Goal: Transaction & Acquisition: Book appointment/travel/reservation

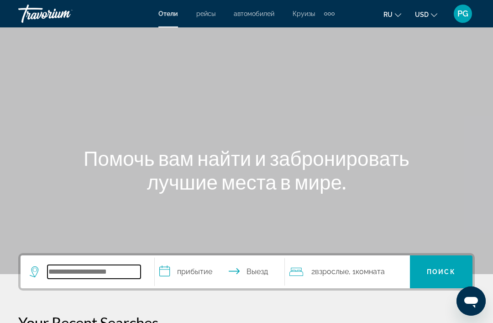
click at [97, 274] on input "Search widget" at bounding box center [93, 272] width 93 height 14
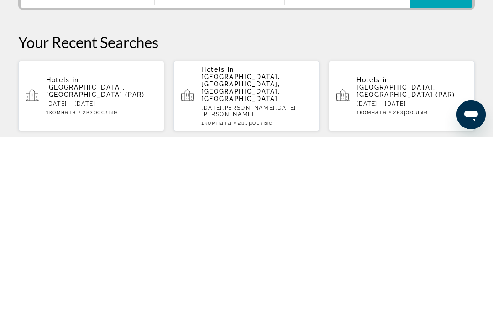
scroll to position [94, 0]
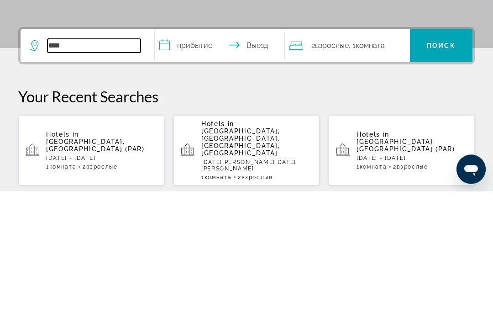
type input "***"
click at [123, 262] on div "Hotels in [GEOGRAPHIC_DATA], [GEOGRAPHIC_DATA] (PAR) [DATE] - [DATE] 1 Комната …" at bounding box center [101, 281] width 111 height 39
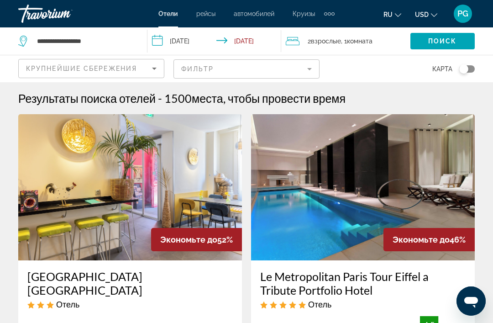
click at [308, 68] on mat-form-field "Фильтр" at bounding box center [246, 68] width 146 height 19
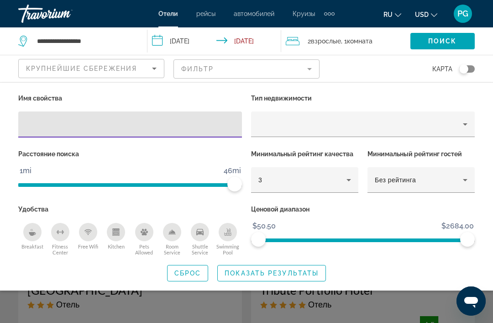
click at [163, 129] on input "Hotel Filters" at bounding box center [130, 124] width 209 height 11
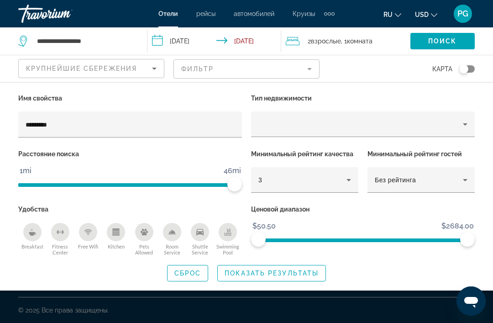
click at [164, 124] on input "*********" at bounding box center [130, 124] width 209 height 11
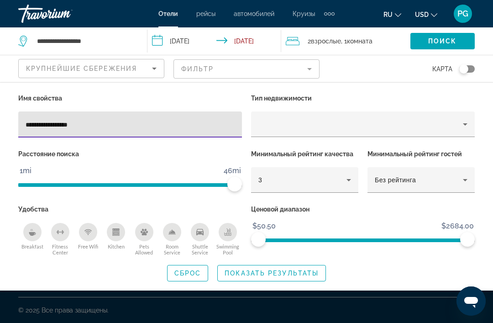
type input "**********"
click at [223, 154] on p "Расстояние поиска" at bounding box center [130, 153] width 224 height 13
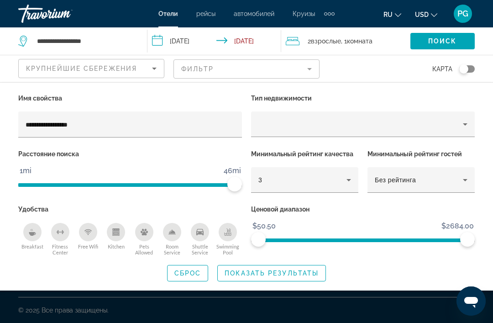
click at [290, 273] on span "Показать результаты" at bounding box center [271, 272] width 94 height 7
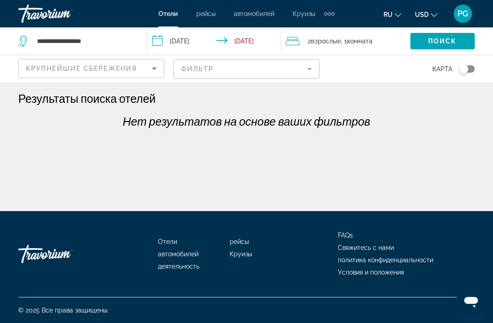
scroll to position [7, 0]
click at [303, 69] on mat-form-field "Фильтр" at bounding box center [246, 68] width 146 height 19
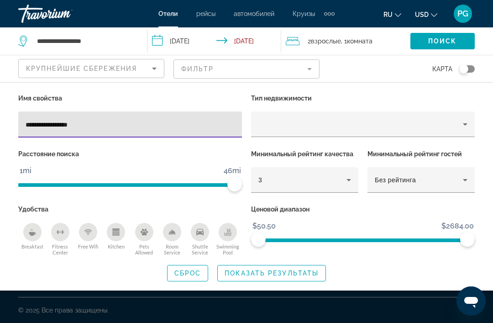
scroll to position [7, 0]
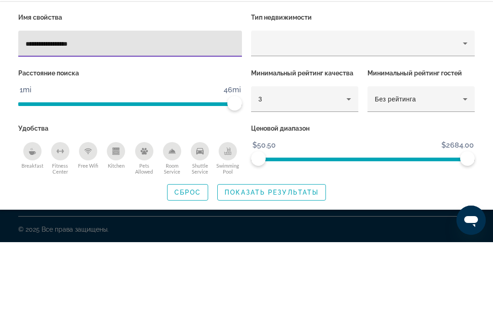
click at [352, 174] on icon "Hotel Filters" at bounding box center [348, 179] width 11 height 11
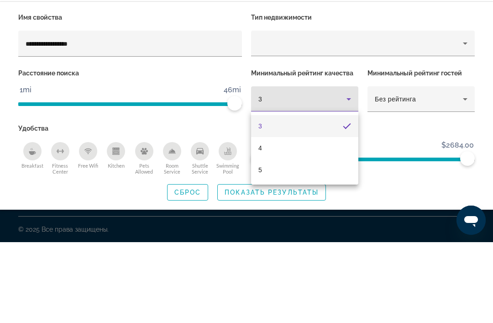
scroll to position [29, 0]
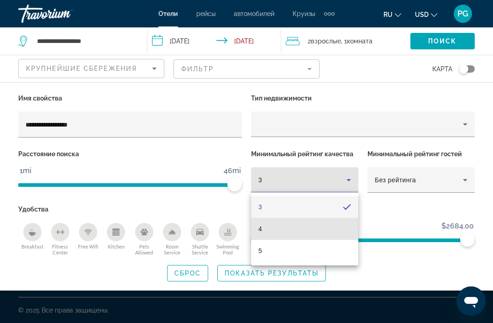
click at [280, 235] on mat-option "4" at bounding box center [304, 229] width 107 height 22
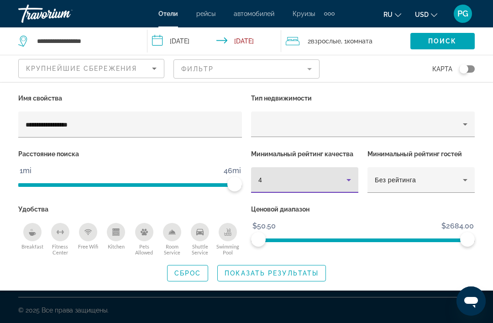
click at [448, 153] on p "Минимальный рейтинг гостей" at bounding box center [420, 153] width 107 height 13
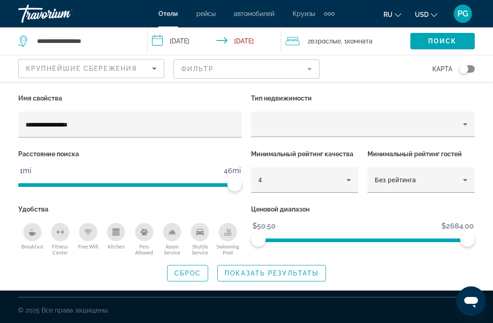
click at [463, 152] on p "Минимальный рейтинг гостей" at bounding box center [420, 153] width 107 height 13
click at [469, 153] on p "Минимальный рейтинг гостей" at bounding box center [420, 153] width 107 height 13
click at [459, 157] on p "Минимальный рейтинг гостей" at bounding box center [420, 153] width 107 height 13
click at [447, 156] on p "Минимальный рейтинг гостей" at bounding box center [420, 153] width 107 height 13
click at [216, 151] on p "Расстояние поиска" at bounding box center [130, 153] width 224 height 13
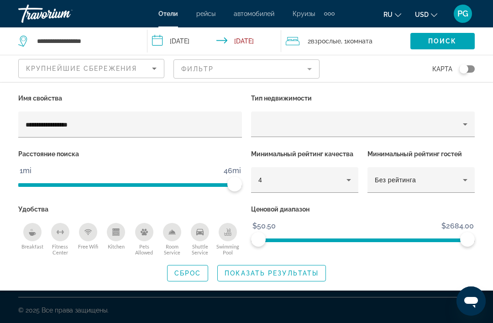
click at [194, 152] on p "Расстояние поиска" at bounding box center [130, 153] width 224 height 13
click at [198, 158] on p "Расстояние поиска" at bounding box center [130, 153] width 224 height 13
click at [192, 302] on div "Search widget" at bounding box center [246, 230] width 493 height 186
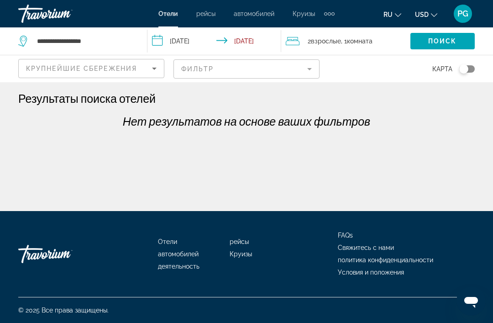
click at [252, 101] on div "Результаты поиска отелей" at bounding box center [246, 98] width 456 height 14
click at [312, 95] on div "Результаты поиска отелей" at bounding box center [246, 98] width 456 height 14
click at [310, 100] on div "Результаты поиска отелей" at bounding box center [246, 98] width 456 height 14
click at [305, 102] on div "Результаты поиска отелей" at bounding box center [246, 98] width 456 height 14
click at [126, 102] on h1 "Результаты поиска отелей" at bounding box center [86, 98] width 137 height 14
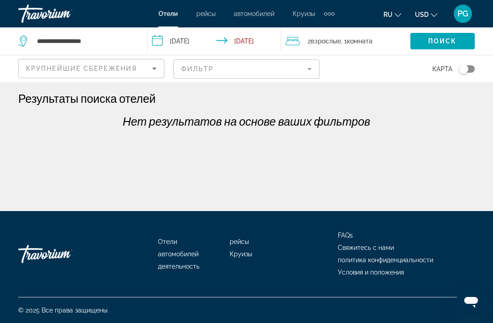
click at [150, 101] on h1 "Результаты поиска отелей" at bounding box center [86, 98] width 137 height 14
click at [441, 41] on span "Поиск" at bounding box center [442, 40] width 29 height 7
click at [432, 42] on span "Поиск" at bounding box center [442, 40] width 29 height 7
click at [433, 38] on span "Поиск" at bounding box center [442, 40] width 29 height 7
click at [437, 41] on span "Поиск" at bounding box center [442, 40] width 29 height 7
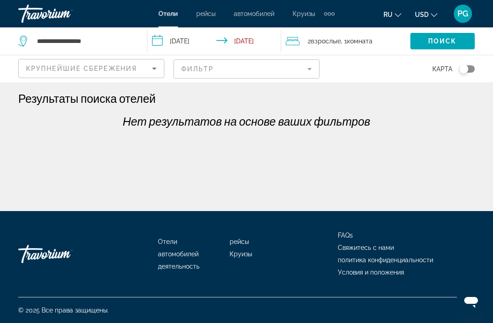
click at [431, 41] on span "Поиск" at bounding box center [442, 40] width 29 height 7
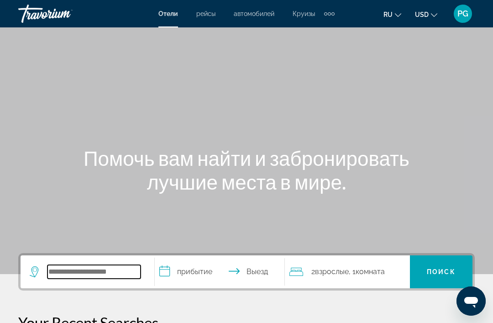
click at [100, 273] on input "Search widget" at bounding box center [93, 272] width 93 height 14
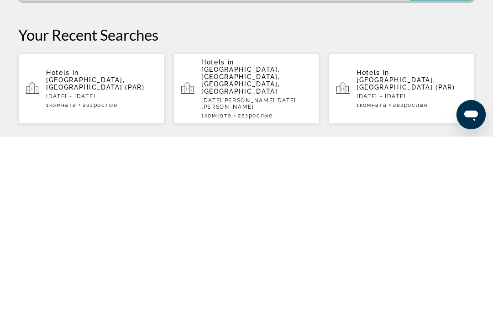
scroll to position [116, 0]
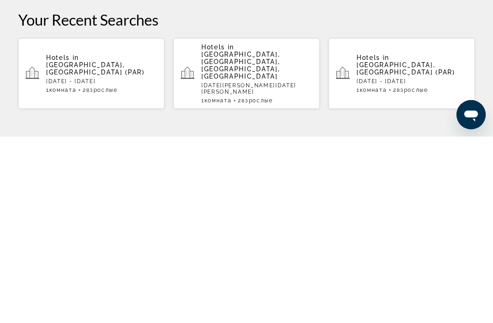
click at [130, 240] on div "Hotels in [GEOGRAPHIC_DATA], [GEOGRAPHIC_DATA] (PAR) [DATE] - [DATE] 1 Комната …" at bounding box center [101, 259] width 111 height 39
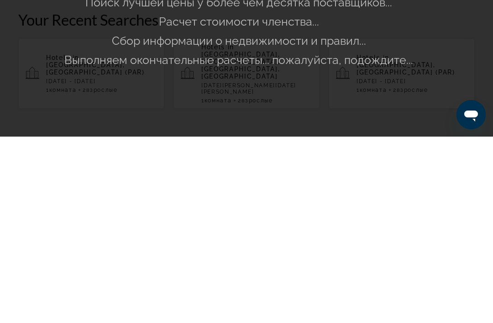
scroll to position [302, 0]
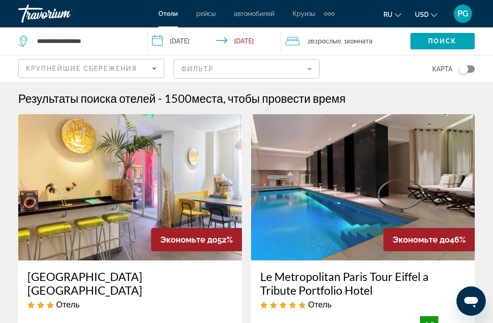
click at [153, 71] on icon "Sort by" at bounding box center [154, 68] width 11 height 11
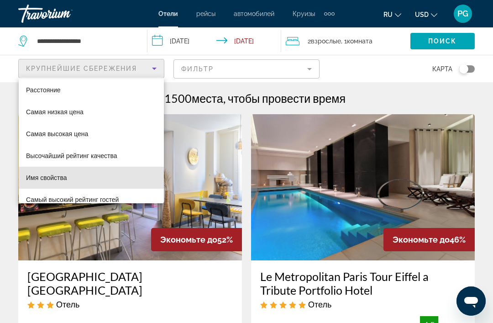
scroll to position [33, 0]
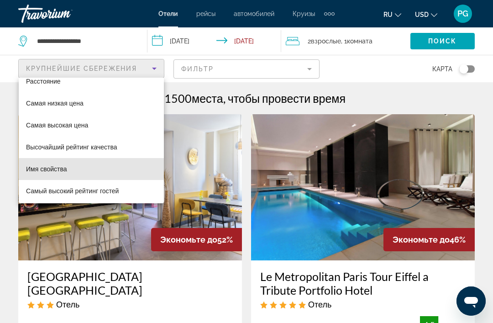
click at [113, 175] on mat-option "Имя свойства" at bounding box center [91, 169] width 145 height 22
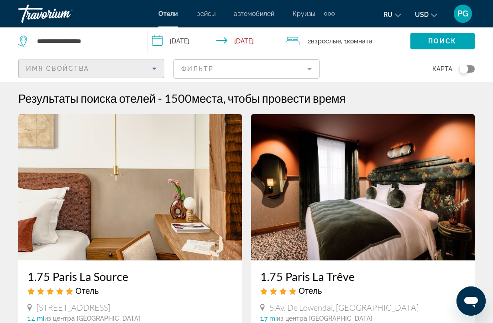
click at [139, 71] on div "Имя свойства" at bounding box center [89, 68] width 126 height 11
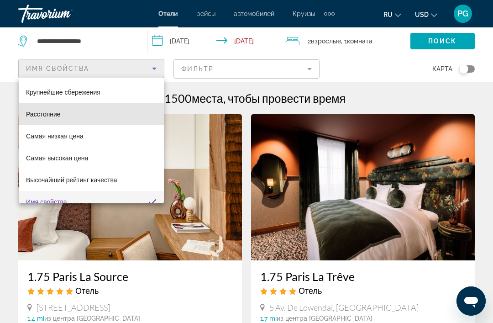
click at [62, 122] on mat-option "Расстояние" at bounding box center [91, 114] width 145 height 22
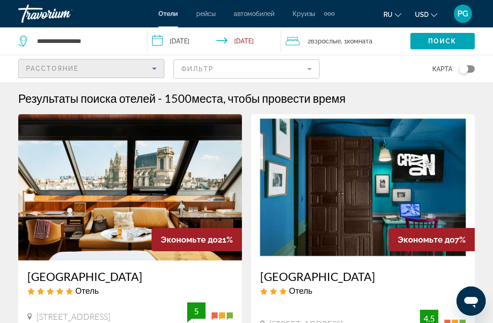
click at [301, 69] on mat-form-field "Фильтр" at bounding box center [246, 68] width 146 height 19
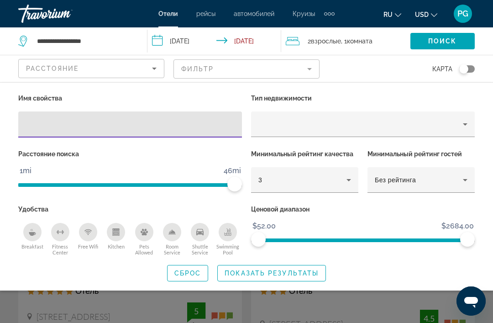
click at [446, 128] on div "Property type" at bounding box center [360, 124] width 204 height 11
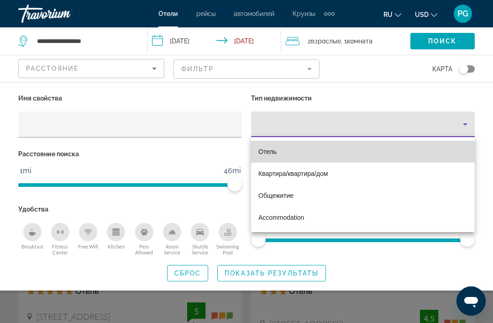
click at [288, 159] on mat-option "Отель" at bounding box center [363, 152] width 224 height 22
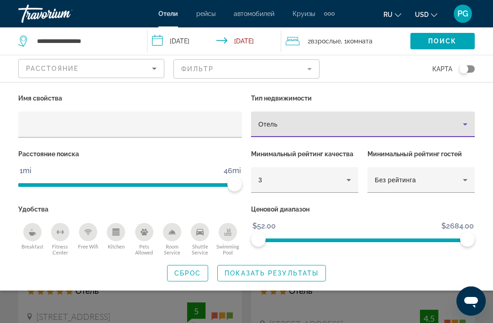
click at [351, 180] on icon "Hotel Filters" at bounding box center [348, 179] width 11 height 11
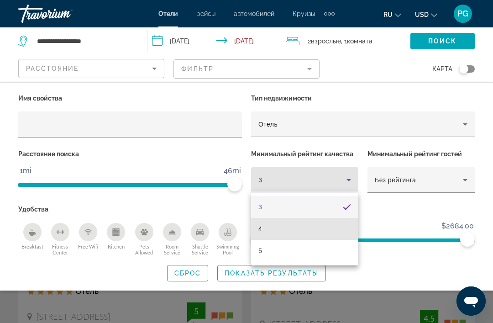
click at [282, 231] on mat-option "4" at bounding box center [304, 229] width 107 height 22
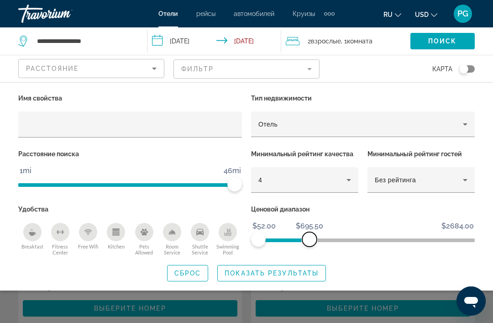
scroll to position [129, 0]
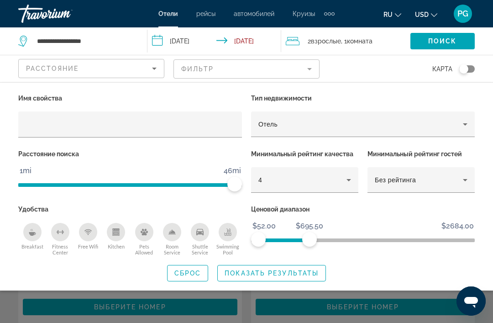
click at [302, 269] on span "Показать результаты" at bounding box center [271, 272] width 94 height 7
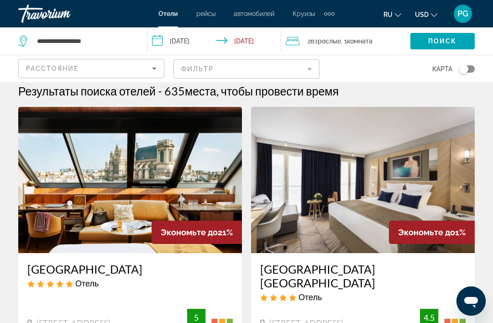
scroll to position [0, 0]
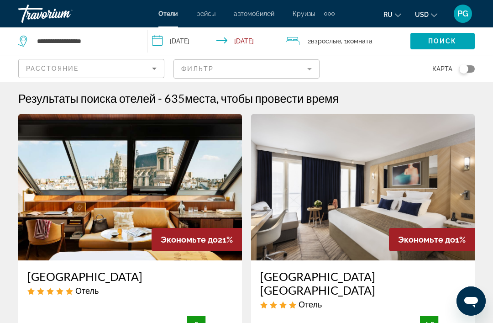
click at [307, 72] on mat-form-field "Фильтр" at bounding box center [246, 68] width 146 height 19
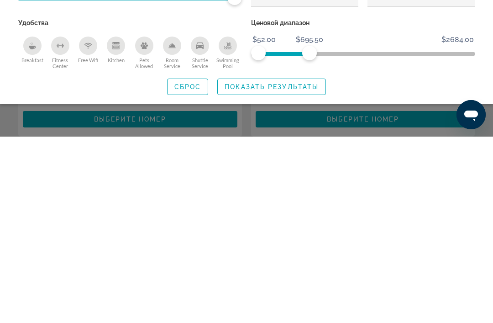
scroll to position [134, 0]
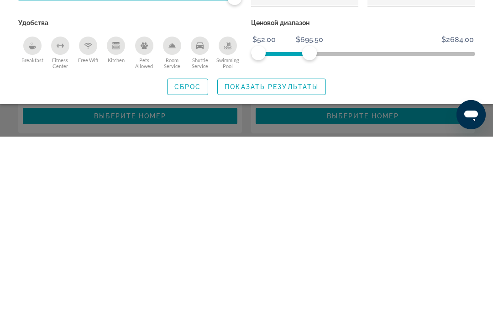
click at [307, 262] on span "Search widget" at bounding box center [272, 273] width 108 height 22
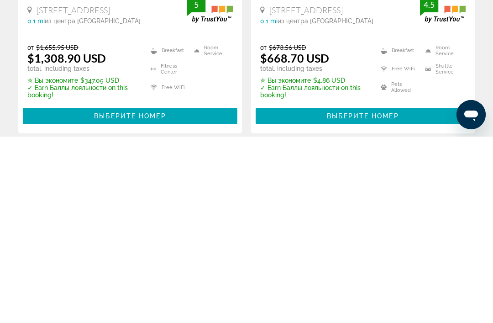
scroll to position [320, 0]
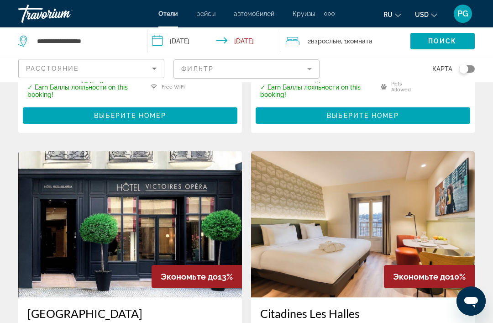
click at [159, 72] on icon "Sort by" at bounding box center [154, 68] width 11 height 11
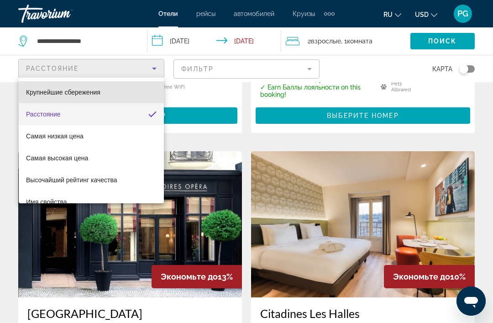
click at [108, 97] on mat-option "Крупнейшие сбережения" at bounding box center [91, 92] width 145 height 22
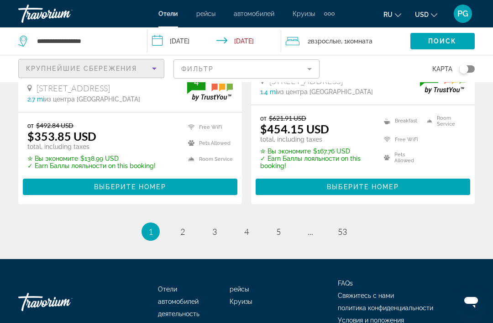
scroll to position [2006, 0]
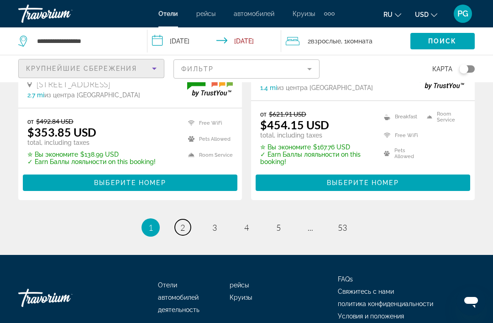
click at [186, 219] on link "page 2" at bounding box center [183, 227] width 16 height 16
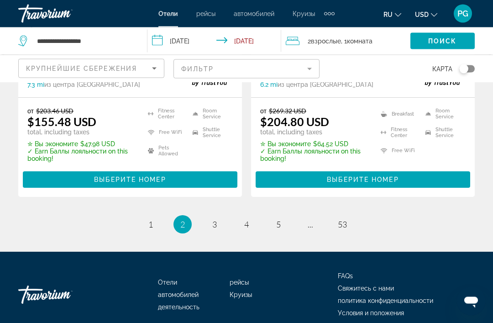
scroll to position [1992, 0]
click at [218, 228] on link "page 3" at bounding box center [215, 224] width 16 height 16
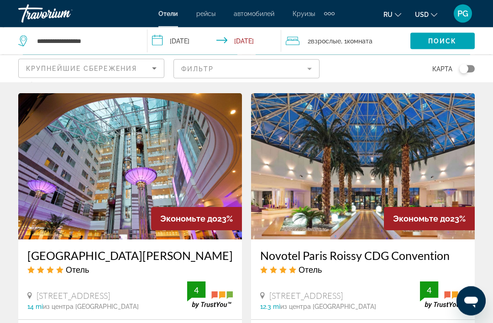
scroll to position [1402, 0]
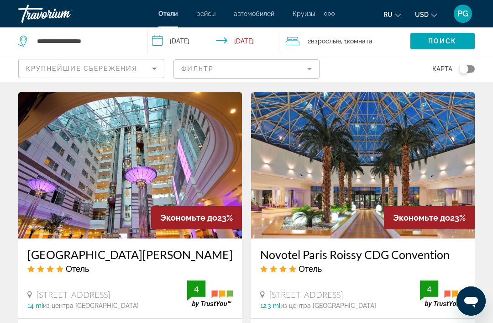
click at [388, 247] on h3 "Novotel Paris Roissy CDG Convention" at bounding box center [362, 254] width 205 height 14
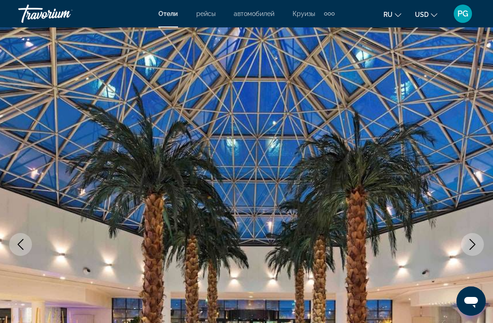
click at [463, 244] on button "Next image" at bounding box center [472, 244] width 23 height 23
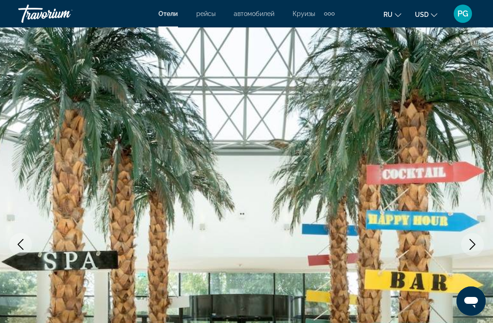
click at [468, 248] on icon "Next image" at bounding box center [472, 244] width 11 height 11
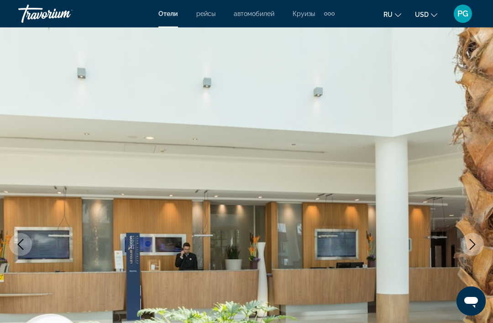
click at [474, 246] on icon "Next image" at bounding box center [472, 244] width 11 height 11
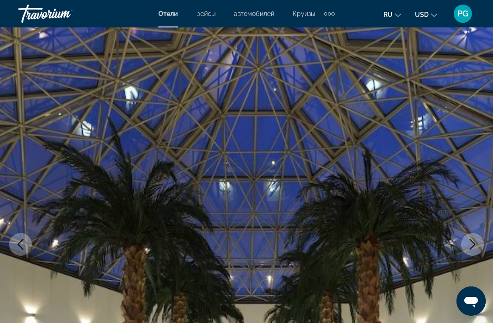
click at [475, 244] on icon "Next image" at bounding box center [472, 244] width 6 height 11
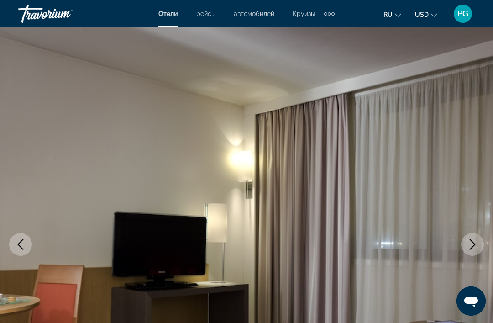
click at [23, 248] on icon "Previous image" at bounding box center [20, 244] width 11 height 11
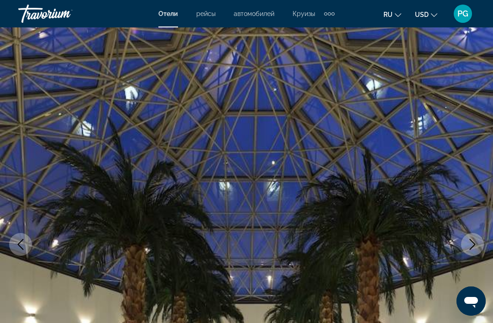
click at [26, 245] on button "Previous image" at bounding box center [20, 244] width 23 height 23
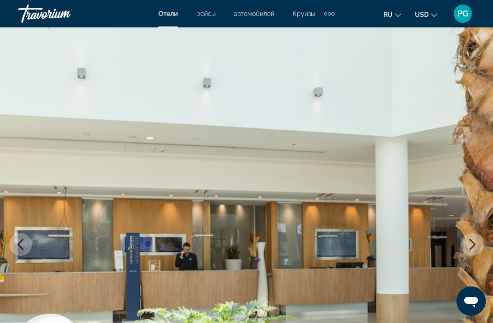
click at [24, 246] on icon "Previous image" at bounding box center [20, 244] width 11 height 11
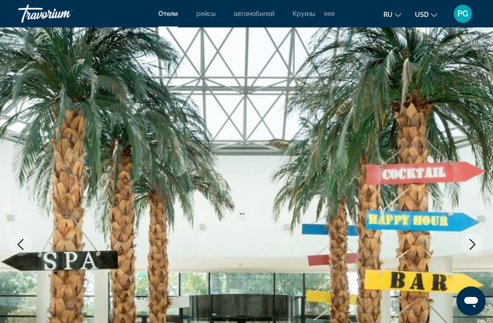
click at [27, 243] on button "Previous image" at bounding box center [20, 244] width 23 height 23
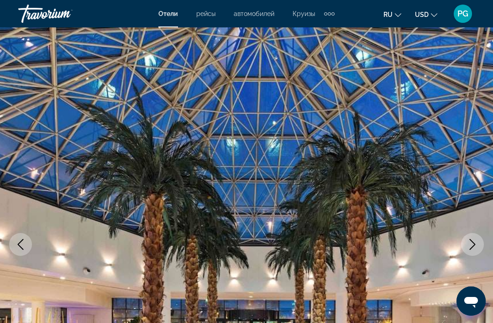
click at [24, 246] on icon "Previous image" at bounding box center [20, 244] width 11 height 11
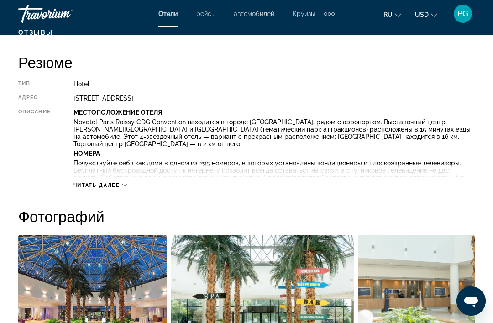
scroll to position [442, 0]
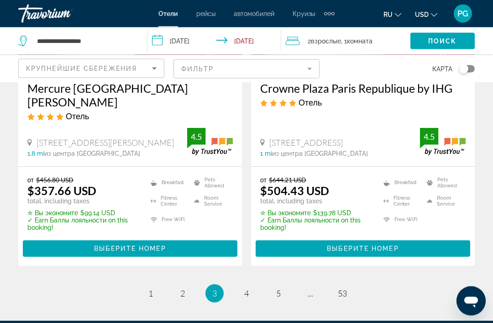
scroll to position [1913, 0]
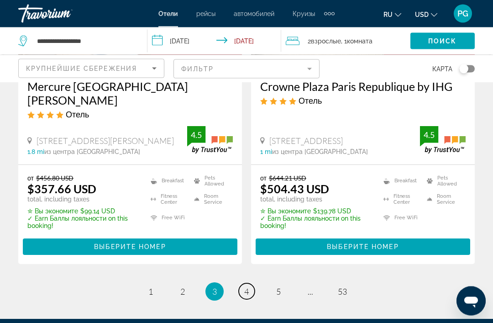
click at [251, 283] on link "page 4" at bounding box center [247, 291] width 16 height 16
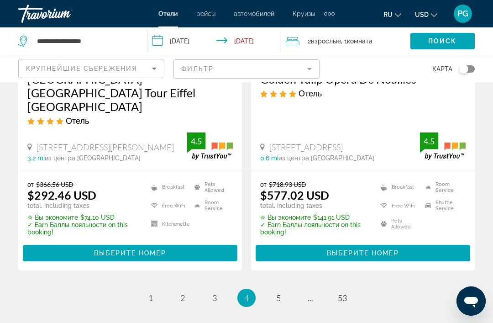
scroll to position [2000, 0]
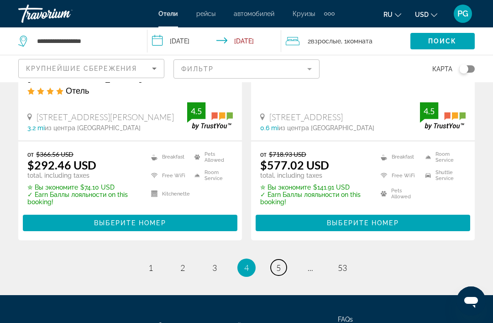
click at [278, 262] on span "5" at bounding box center [278, 267] width 5 height 10
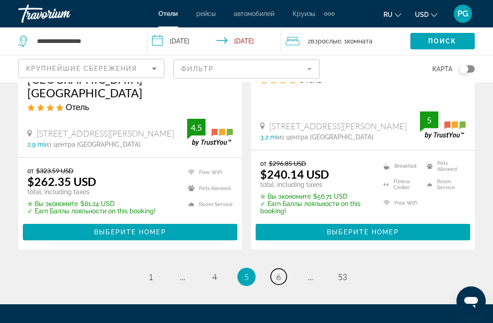
scroll to position [1979, 0]
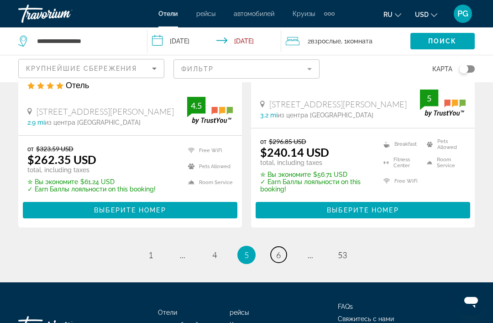
click at [283, 246] on link "page 6" at bounding box center [279, 254] width 16 height 16
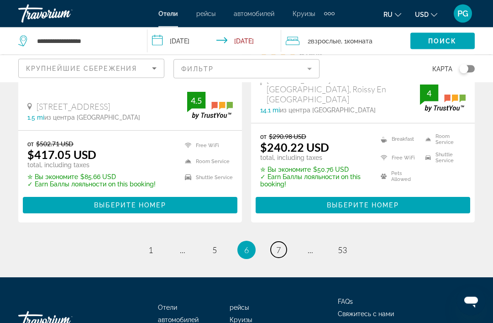
scroll to position [1987, 0]
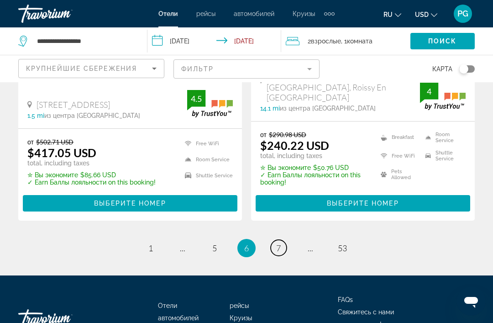
click at [279, 243] on span "7" at bounding box center [278, 248] width 5 height 10
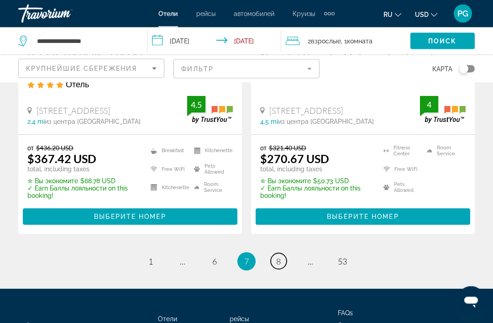
scroll to position [1959, 0]
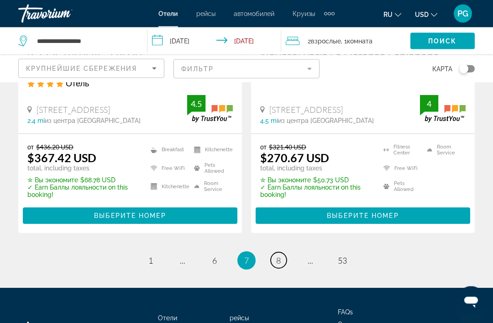
click at [281, 252] on link "page 8" at bounding box center [279, 260] width 16 height 16
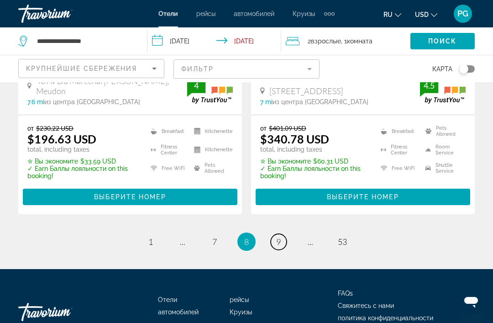
scroll to position [1979, 0]
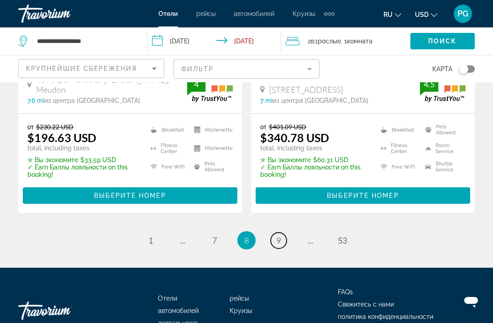
click at [281, 232] on link "page 9" at bounding box center [279, 240] width 16 height 16
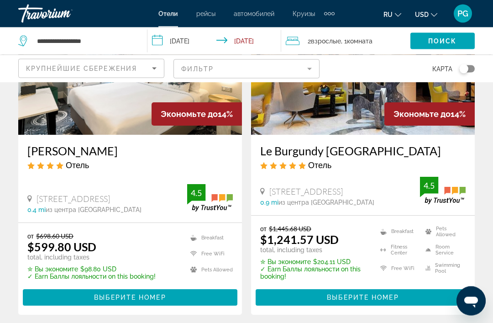
scroll to position [1918, 0]
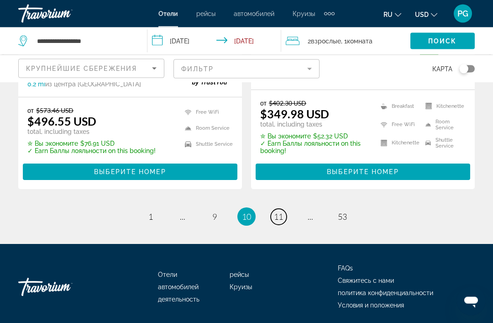
scroll to position [2020, 0]
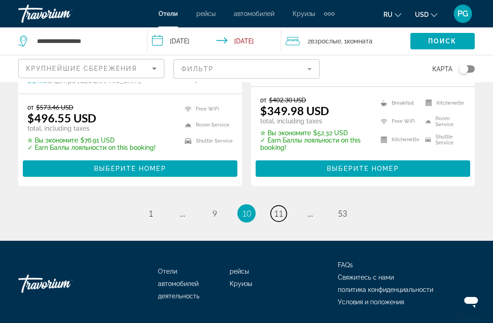
click at [275, 220] on link "page 11" at bounding box center [279, 213] width 16 height 16
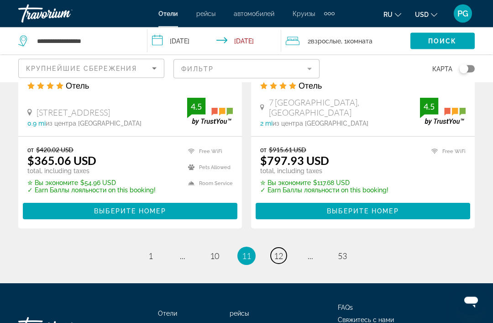
scroll to position [1979, 0]
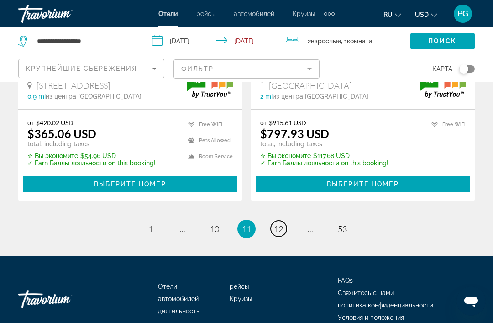
click at [282, 224] on span "12" at bounding box center [278, 229] width 9 height 10
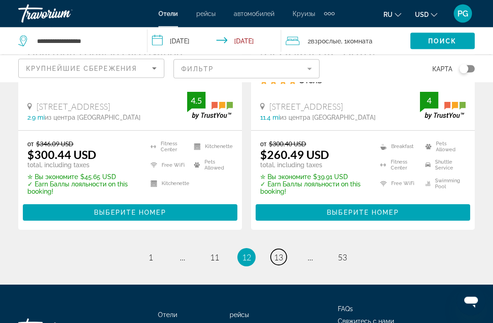
scroll to position [2025, 0]
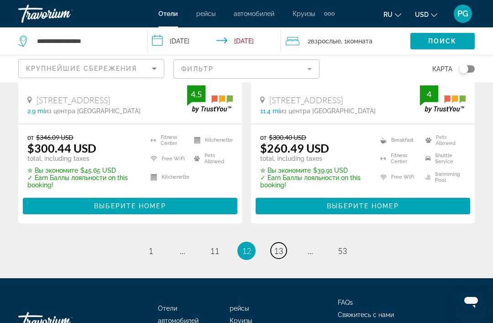
click at [280, 245] on span "13" at bounding box center [278, 250] width 9 height 10
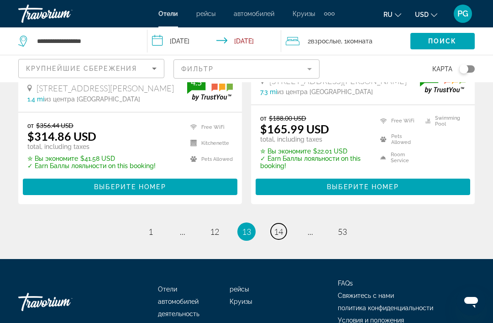
scroll to position [1972, 0]
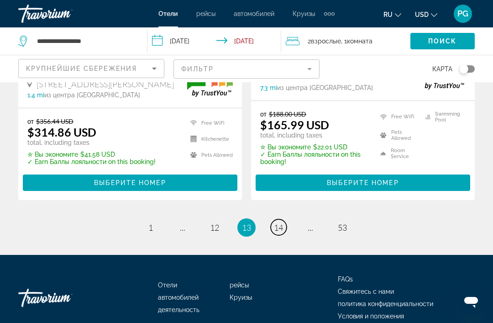
click at [285, 219] on link "page 14" at bounding box center [279, 227] width 16 height 16
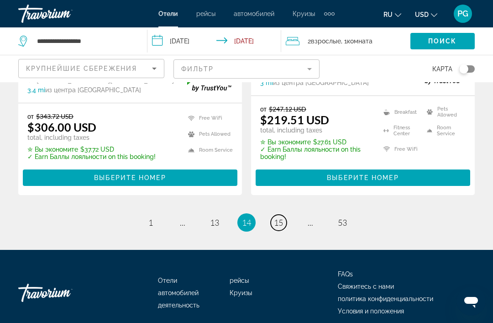
scroll to position [1979, 0]
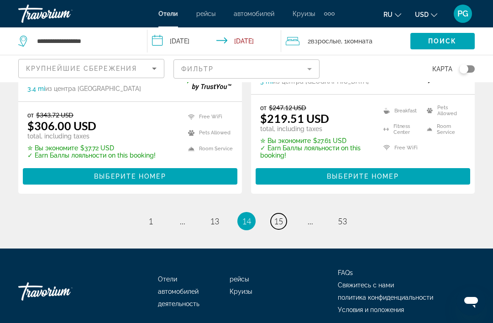
click at [281, 218] on link "page 15" at bounding box center [279, 221] width 16 height 16
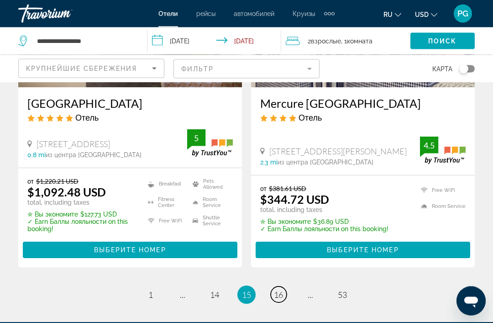
scroll to position [1960, 0]
click at [283, 289] on span "16" at bounding box center [278, 294] width 9 height 10
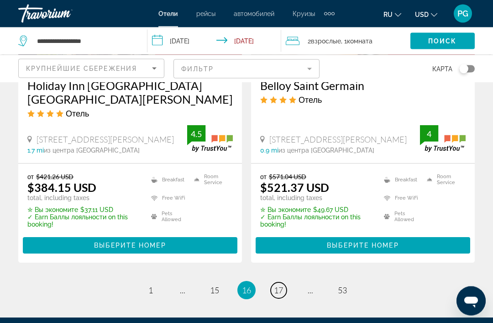
scroll to position [1973, 0]
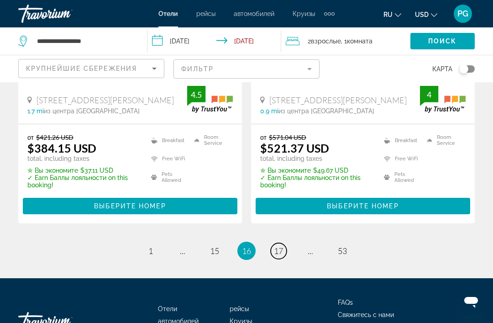
click at [280, 245] on span "17" at bounding box center [278, 250] width 9 height 10
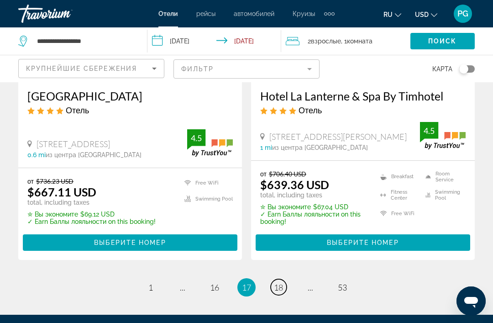
scroll to position [1951, 0]
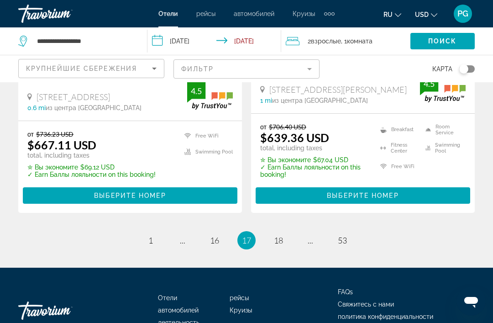
click at [275, 231] on li "page 18" at bounding box center [278, 240] width 18 height 18
click at [283, 232] on link "page 18" at bounding box center [279, 240] width 16 height 16
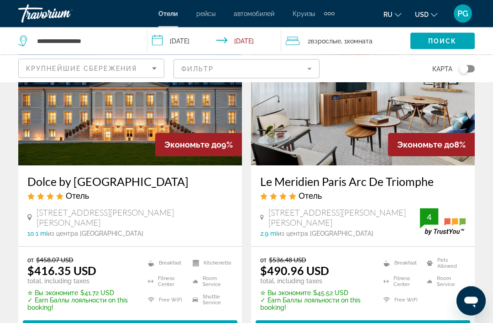
scroll to position [441, 0]
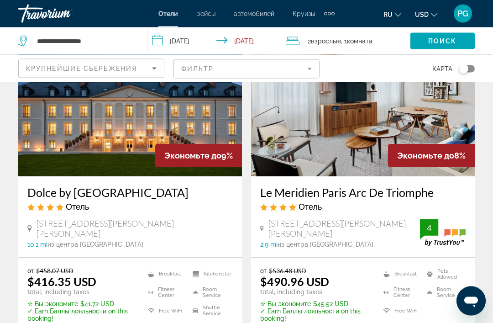
click at [386, 186] on h3 "Le Meridien Paris Arc De Triomphe" at bounding box center [362, 193] width 205 height 14
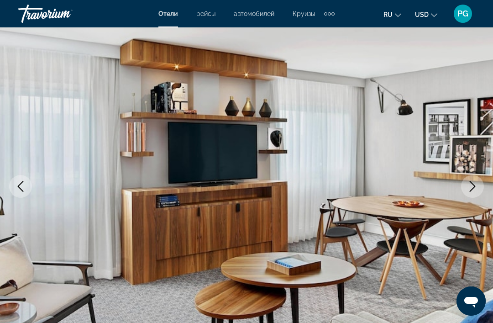
scroll to position [63, 0]
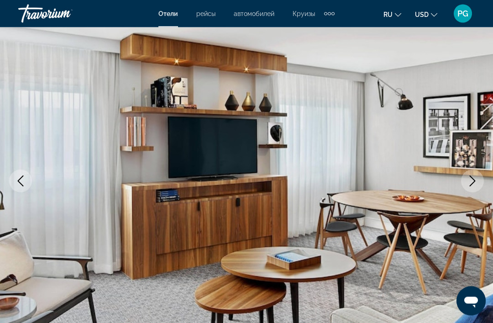
click at [474, 185] on icon "Next image" at bounding box center [472, 181] width 11 height 11
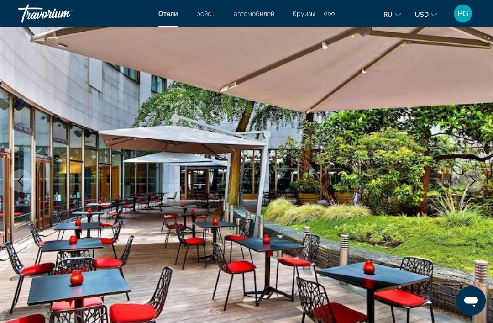
click at [475, 188] on button "Next image" at bounding box center [472, 181] width 23 height 23
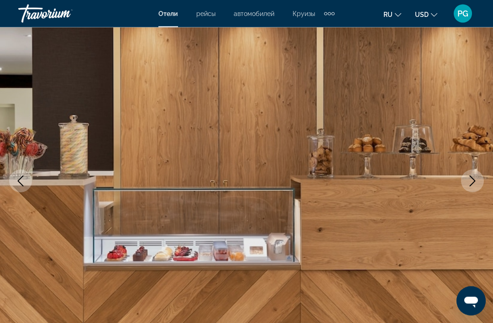
scroll to position [63, 0]
click at [470, 186] on button "Next image" at bounding box center [472, 180] width 23 height 23
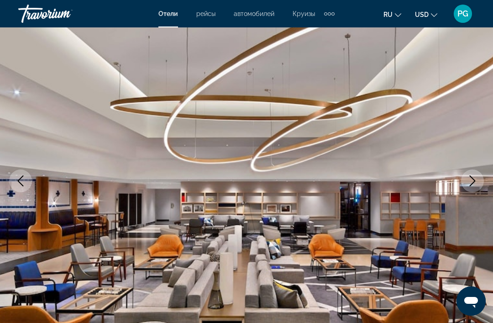
click at [469, 192] on img "Main content" at bounding box center [246, 180] width 493 height 433
click at [467, 188] on button "Next image" at bounding box center [472, 180] width 23 height 23
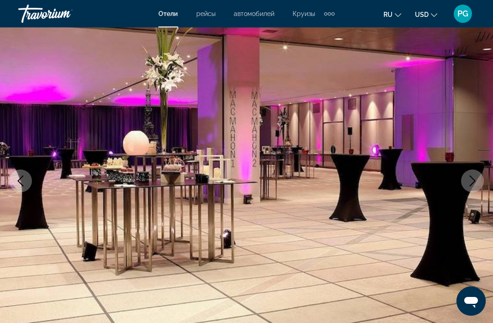
click at [465, 189] on button "Next image" at bounding box center [472, 180] width 23 height 23
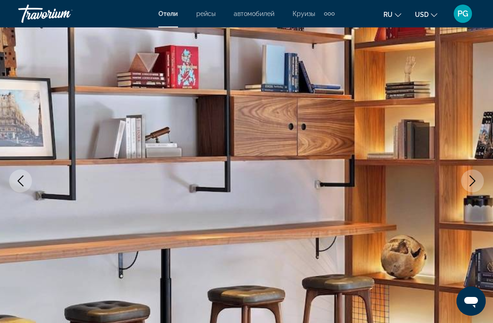
click at [472, 184] on icon "Next image" at bounding box center [472, 180] width 11 height 11
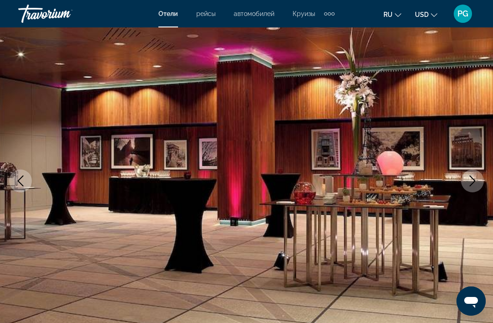
click at [473, 181] on icon "Next image" at bounding box center [472, 180] width 11 height 11
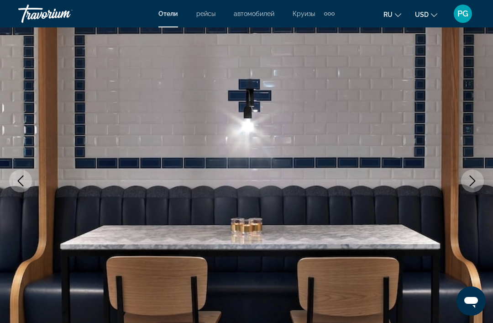
click at [471, 190] on button "Next image" at bounding box center [472, 180] width 23 height 23
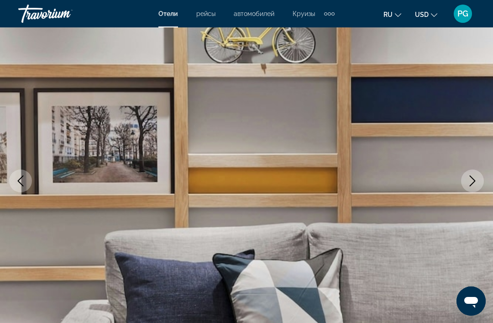
click at [470, 188] on button "Next image" at bounding box center [472, 180] width 23 height 23
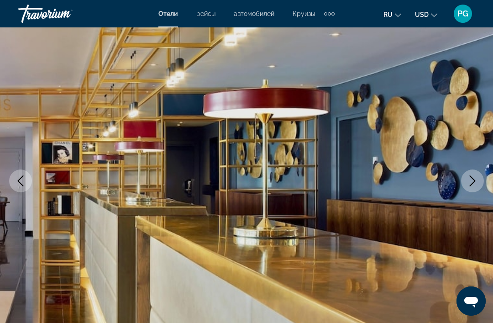
click at [469, 178] on icon "Next image" at bounding box center [472, 180] width 11 height 11
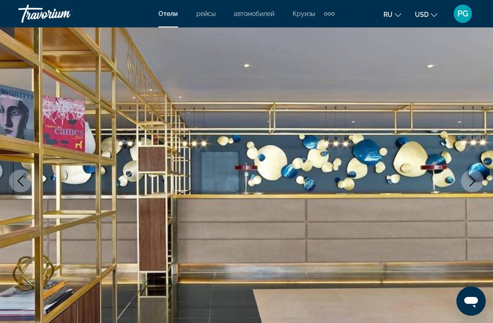
click at [479, 185] on button "Next image" at bounding box center [472, 180] width 23 height 23
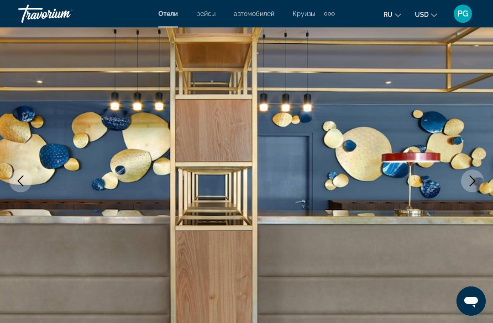
click at [476, 187] on button "Next image" at bounding box center [472, 180] width 23 height 23
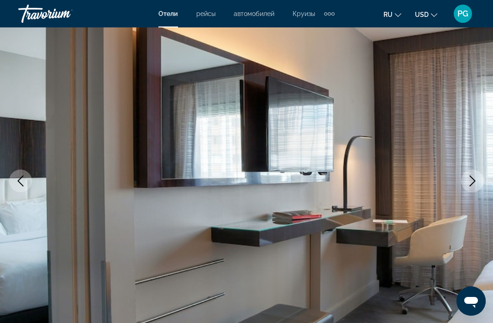
click at [466, 185] on button "Next image" at bounding box center [472, 180] width 23 height 23
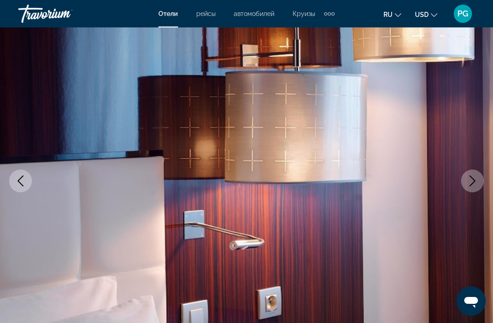
click at [471, 183] on icon "Next image" at bounding box center [472, 180] width 11 height 11
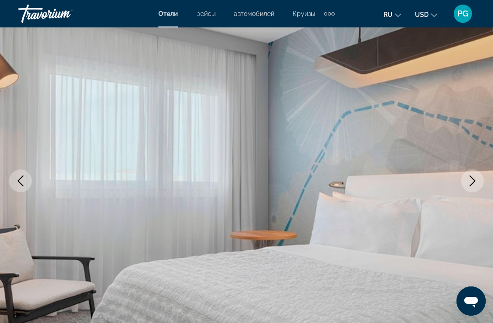
click at [469, 190] on button "Next image" at bounding box center [472, 180] width 23 height 23
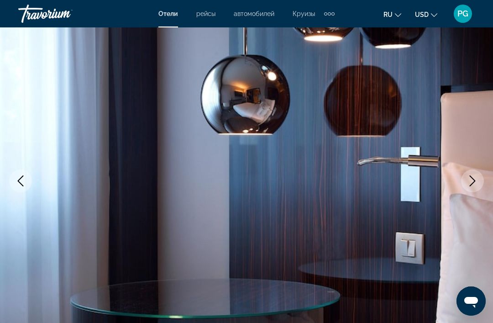
click at [467, 184] on icon "Next image" at bounding box center [472, 180] width 11 height 11
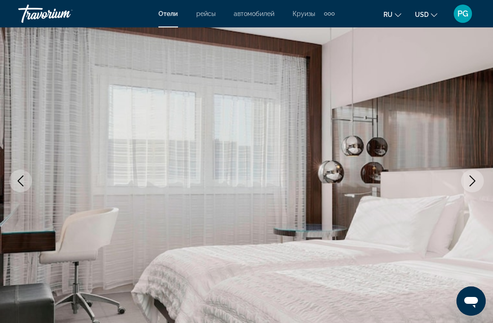
click at [469, 187] on button "Next image" at bounding box center [472, 180] width 23 height 23
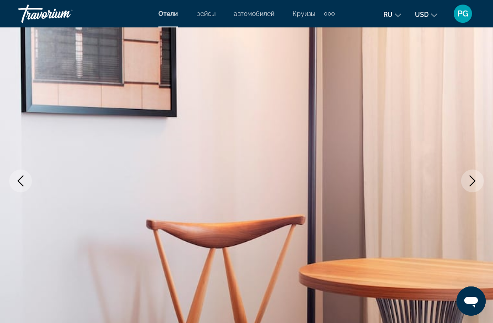
click at [476, 188] on button "Next image" at bounding box center [472, 180] width 23 height 23
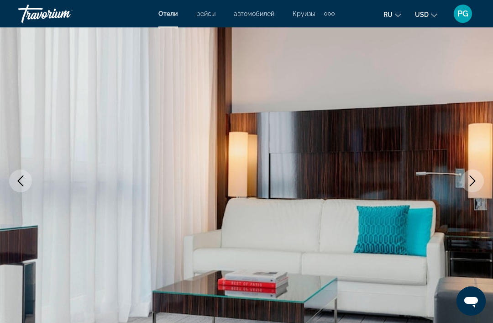
click at [472, 183] on icon "Next image" at bounding box center [472, 180] width 6 height 11
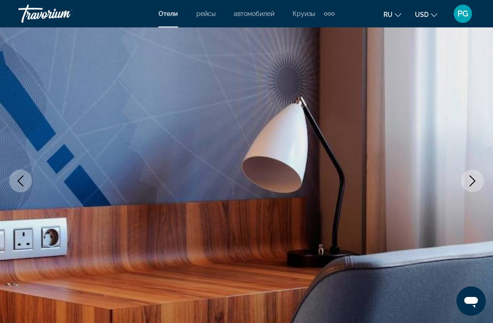
click at [465, 184] on button "Next image" at bounding box center [472, 180] width 23 height 23
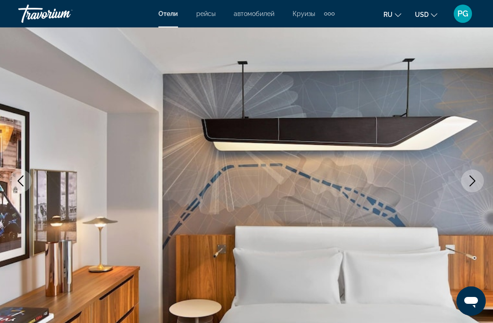
click at [471, 185] on icon "Next image" at bounding box center [472, 180] width 11 height 11
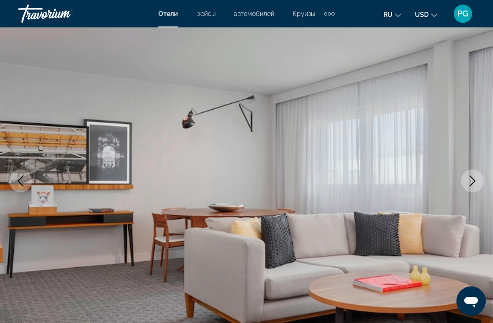
click at [463, 181] on button "Next image" at bounding box center [472, 180] width 23 height 23
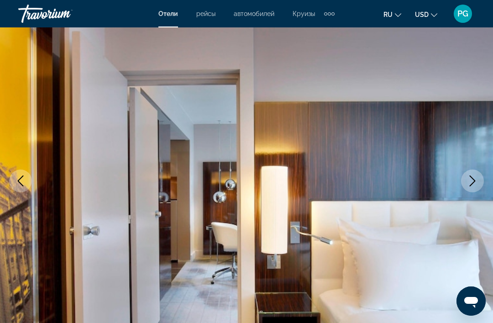
click at [458, 179] on img "Main content" at bounding box center [246, 180] width 493 height 433
click at [472, 181] on icon "Next image" at bounding box center [472, 180] width 11 height 11
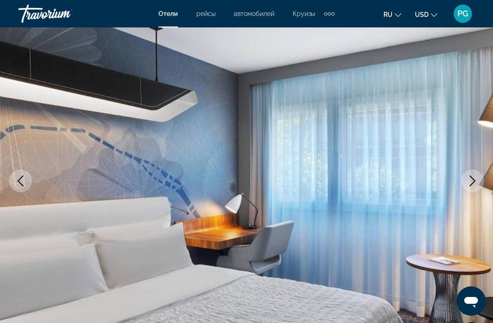
click at [468, 182] on icon "Next image" at bounding box center [472, 180] width 11 height 11
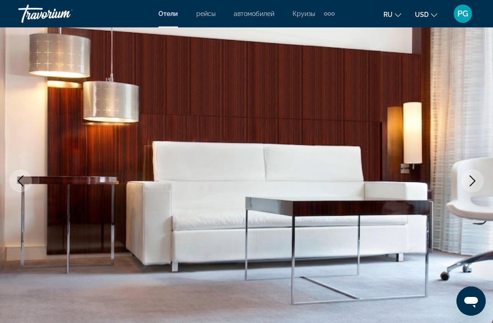
click at [472, 180] on icon "Next image" at bounding box center [472, 180] width 11 height 11
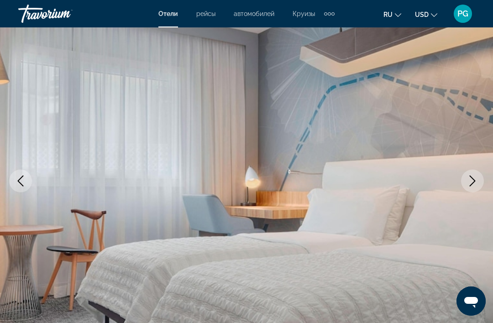
click at [465, 179] on button "Next image" at bounding box center [472, 180] width 23 height 23
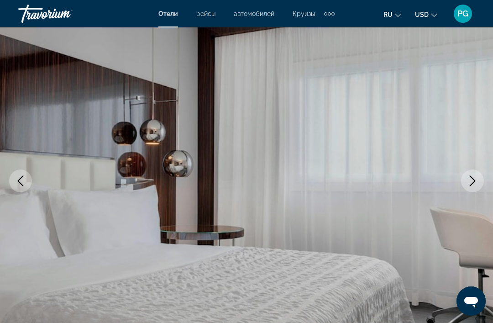
click at [468, 178] on icon "Next image" at bounding box center [472, 180] width 11 height 11
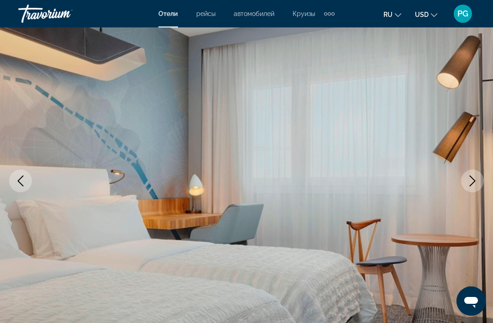
click at [474, 179] on icon "Next image" at bounding box center [472, 180] width 11 height 11
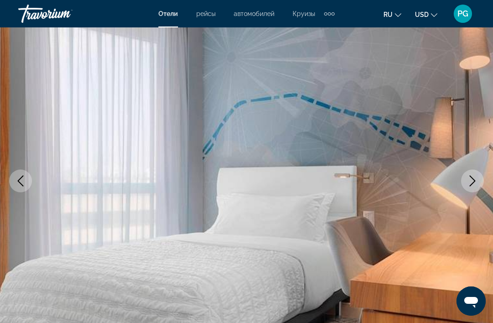
click at [474, 185] on icon "Next image" at bounding box center [472, 180] width 11 height 11
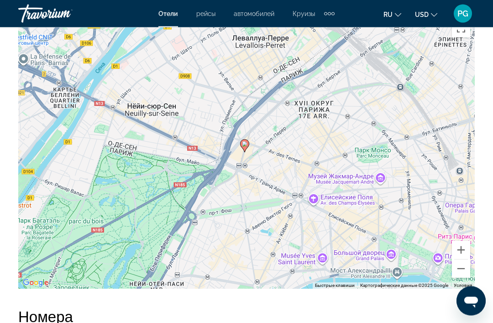
scroll to position [1066, 0]
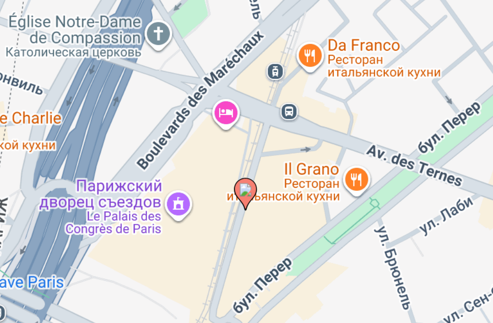
click at [92, 47] on div "Чтобы активировать перетаскивание с помощью клавиатуры, нажмите Alt + Ввод. Пос…" at bounding box center [246, 148] width 456 height 274
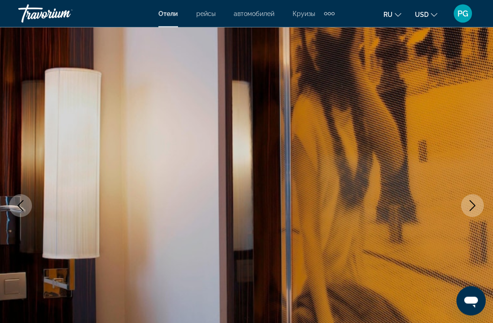
scroll to position [0, 0]
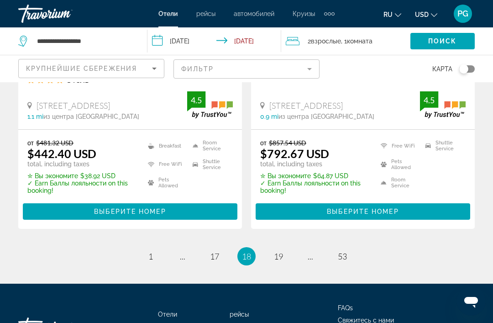
scroll to position [1981, 0]
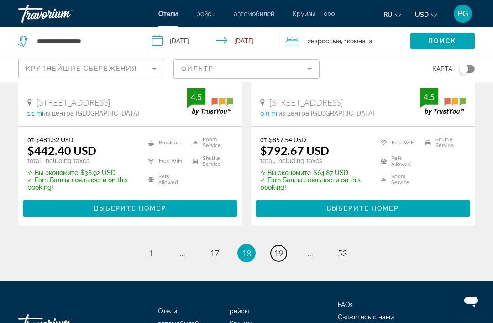
click at [283, 248] on span "19" at bounding box center [278, 253] width 9 height 10
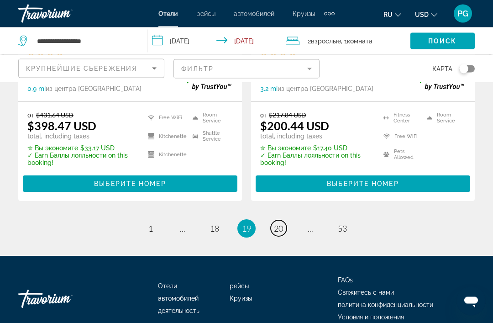
scroll to position [1966, 0]
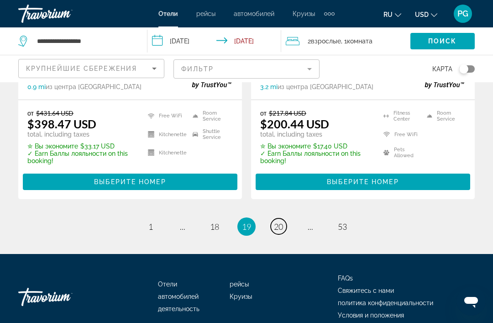
click at [281, 220] on link "page 20" at bounding box center [279, 226] width 16 height 16
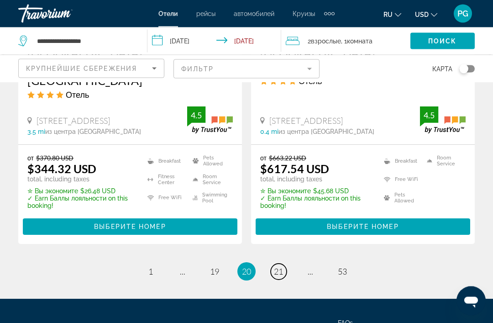
scroll to position [2000, 0]
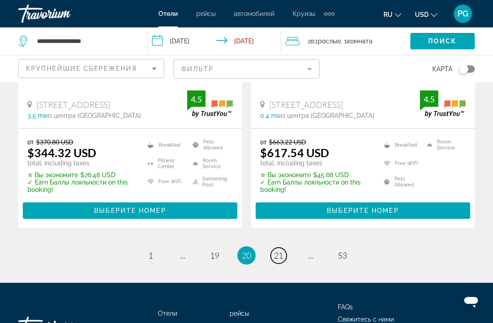
click at [279, 250] on span "21" at bounding box center [278, 255] width 9 height 10
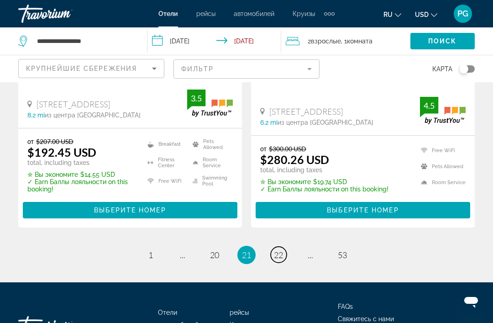
scroll to position [1978, 0]
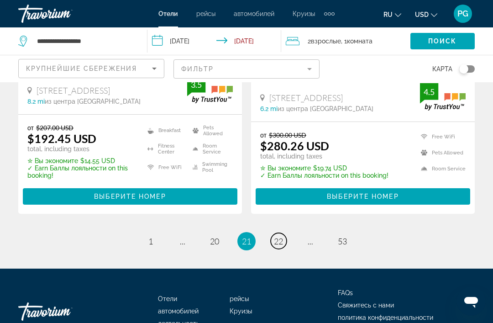
click at [278, 233] on link "page 22" at bounding box center [279, 241] width 16 height 16
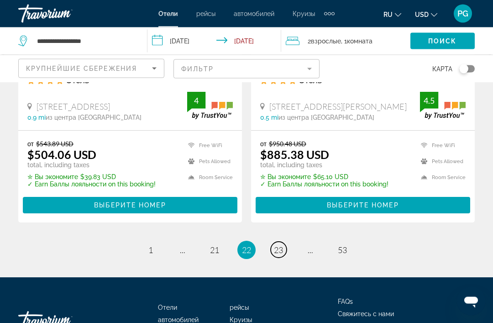
scroll to position [1932, 0]
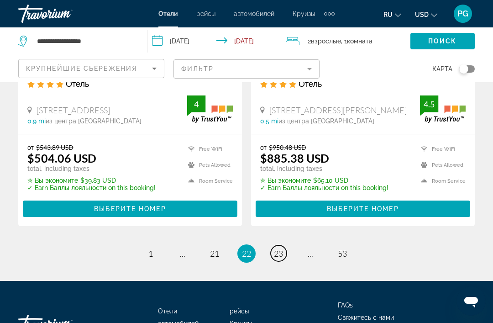
click at [279, 259] on link "page 23" at bounding box center [279, 253] width 16 height 16
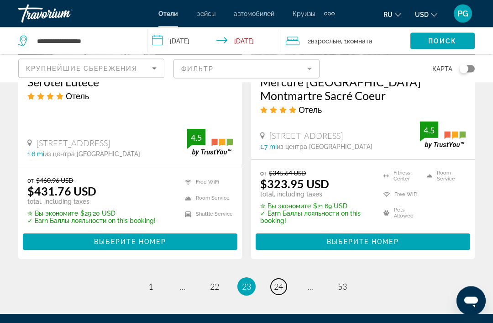
scroll to position [1965, 0]
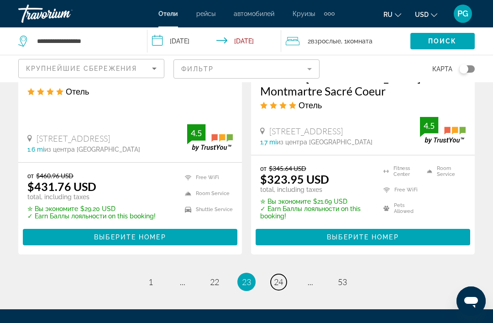
click at [277, 274] on link "page 24" at bounding box center [279, 282] width 16 height 16
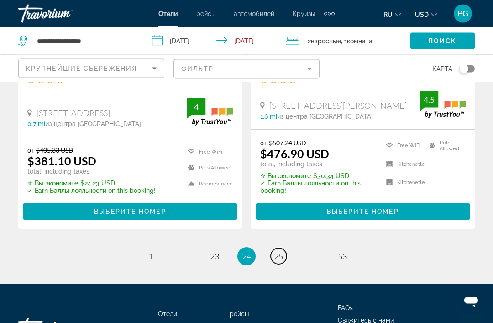
scroll to position [1982, 0]
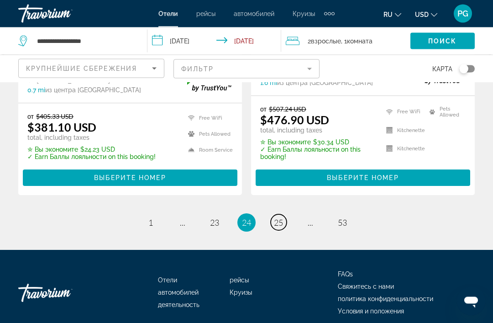
click at [283, 220] on span "25" at bounding box center [278, 223] width 9 height 10
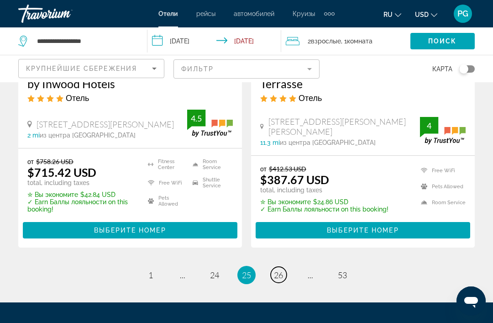
scroll to position [1965, 0]
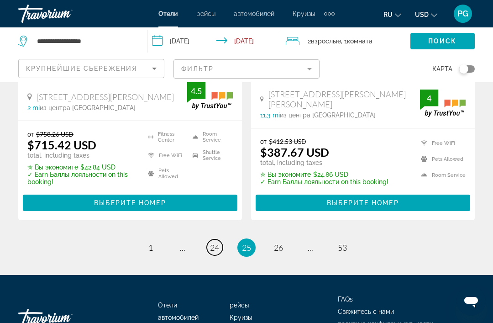
click at [212, 239] on link "page 24" at bounding box center [215, 247] width 16 height 16
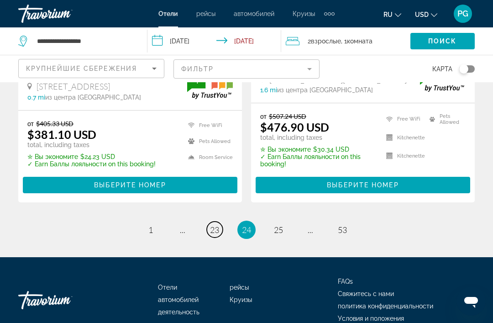
scroll to position [1986, 0]
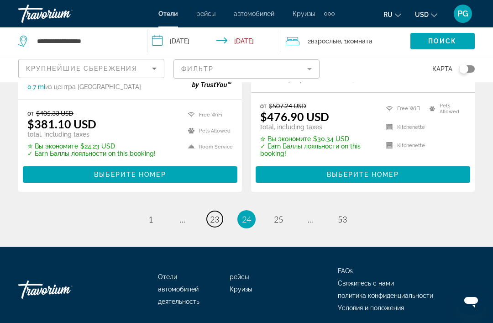
click at [216, 218] on link "page 23" at bounding box center [215, 219] width 16 height 16
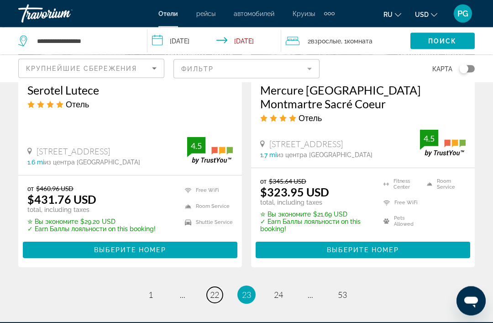
scroll to position [1965, 0]
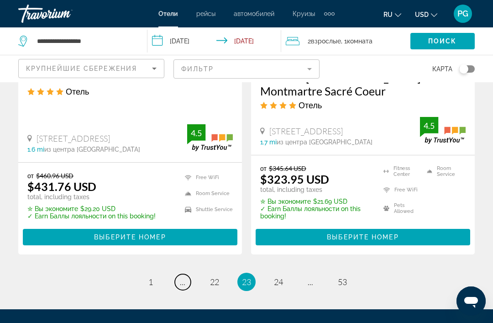
click at [186, 274] on link "page ..." at bounding box center [183, 282] width 16 height 16
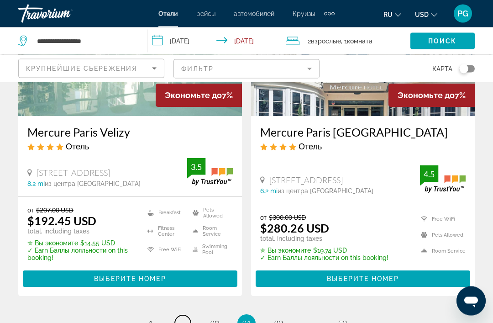
scroll to position [1978, 0]
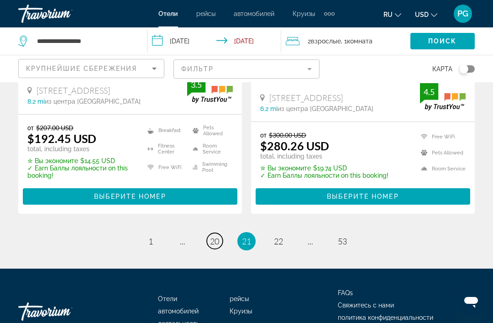
click at [218, 233] on link "page 20" at bounding box center [215, 241] width 16 height 16
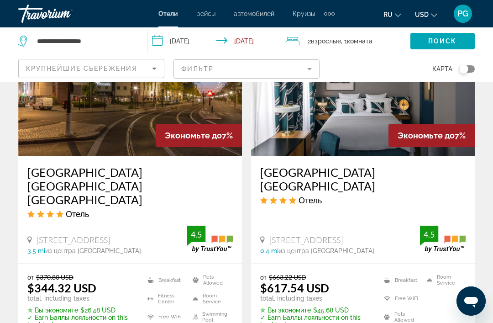
scroll to position [2000, 0]
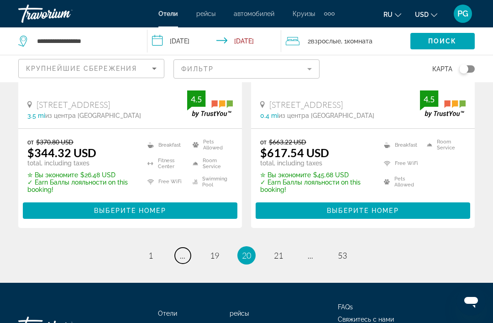
click at [188, 247] on link "page ..." at bounding box center [183, 255] width 16 height 16
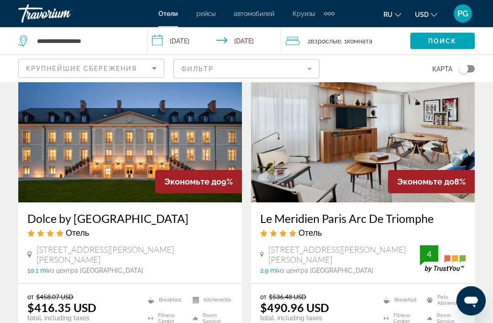
scroll to position [415, 0]
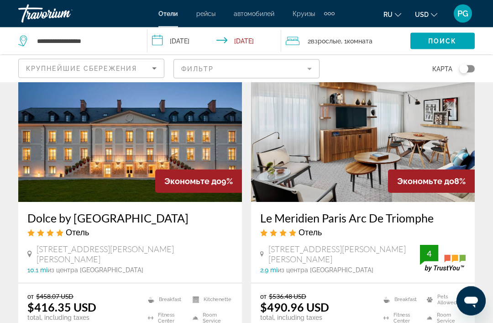
click at [351, 252] on span "[STREET_ADDRESS][PERSON_NAME][PERSON_NAME]" at bounding box center [343, 254] width 151 height 20
click at [360, 227] on div "Отель" at bounding box center [362, 232] width 205 height 10
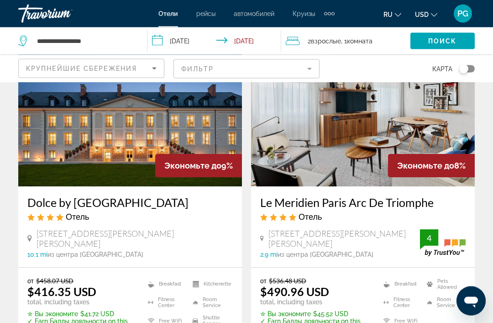
scroll to position [430, 0]
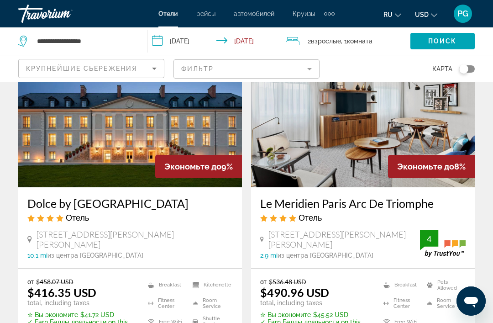
click at [372, 196] on h3 "Le Meridien Paris Arc De Triomphe" at bounding box center [362, 203] width 205 height 14
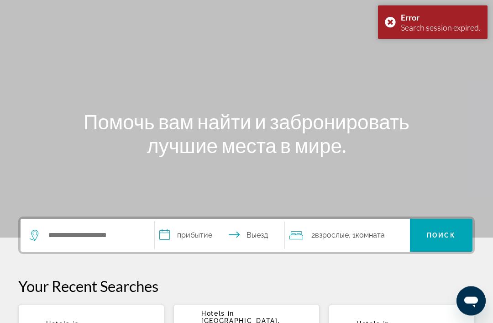
scroll to position [38, 0]
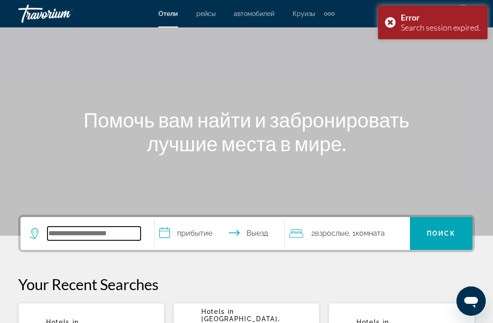
click at [114, 239] on input "Search widget" at bounding box center [93, 233] width 93 height 14
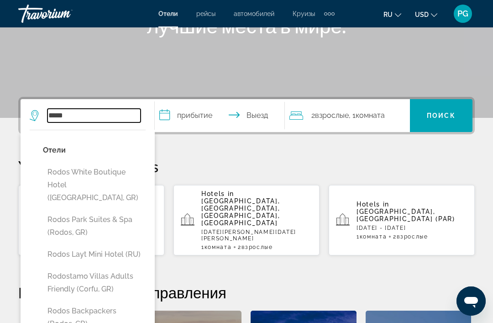
scroll to position [153, 0]
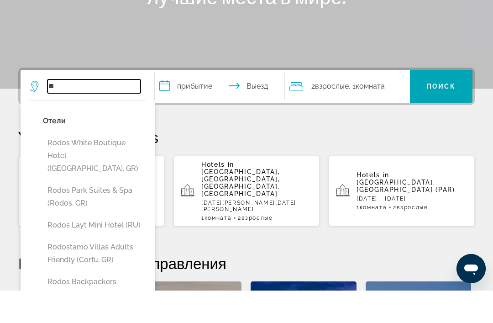
type input "*"
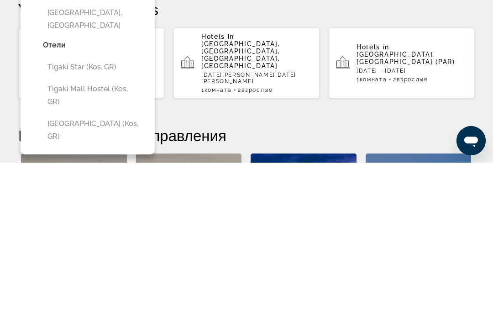
click at [119, 275] on button "[GEOGRAPHIC_DATA] (Kos, GR)" at bounding box center [94, 290] width 103 height 30
type input "**********"
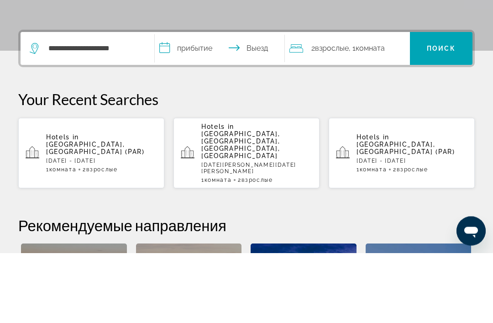
click at [208, 102] on input "**********" at bounding box center [221, 120] width 133 height 36
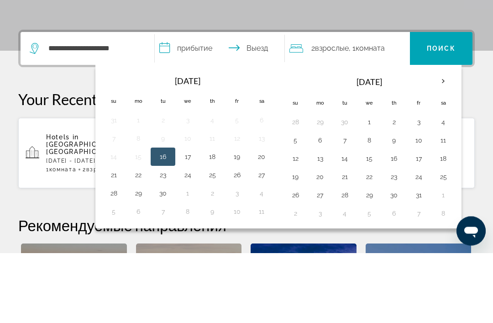
scroll to position [223, 0]
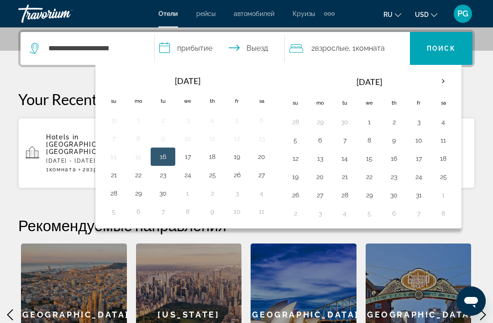
click at [143, 199] on button "29" at bounding box center [138, 193] width 15 height 13
click at [321, 146] on button "6" at bounding box center [319, 140] width 15 height 13
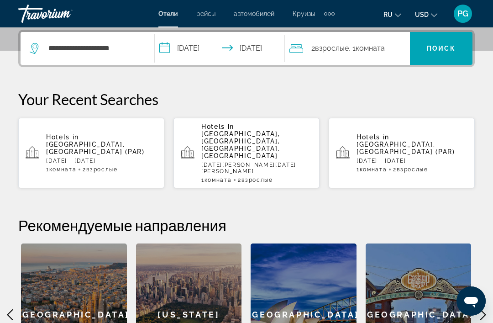
type input "**********"
click at [443, 51] on span "Поиск" at bounding box center [441, 48] width 29 height 7
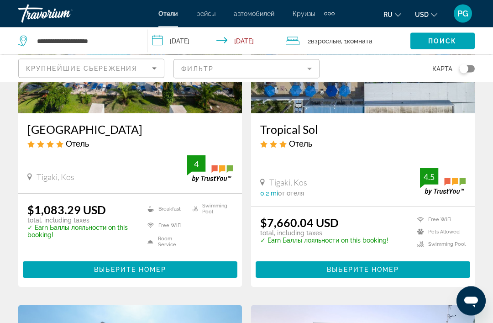
scroll to position [135, 0]
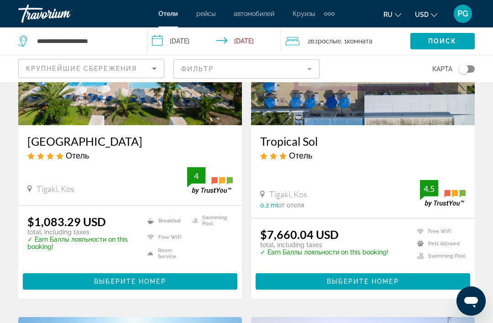
click at [437, 14] on icon "Change currency" at bounding box center [434, 15] width 6 height 4
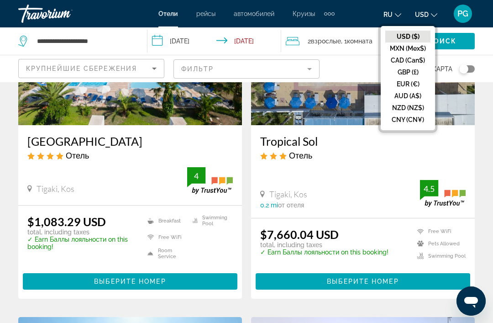
click at [420, 86] on button "EUR (€)" at bounding box center [407, 84] width 45 height 12
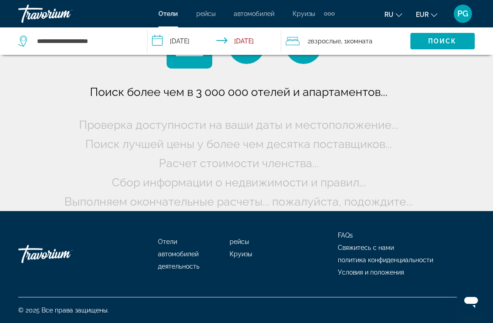
scroll to position [16, 0]
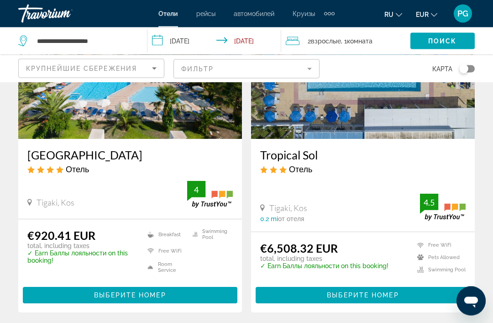
scroll to position [119, 0]
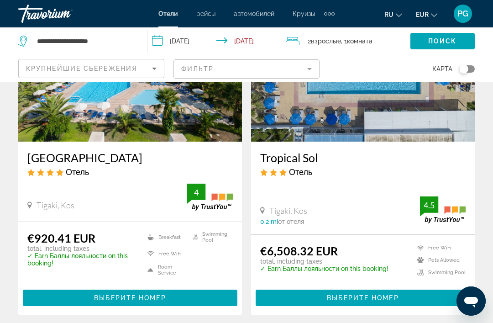
click at [92, 172] on div "Отель" at bounding box center [129, 172] width 205 height 10
click at [79, 164] on h3 "[GEOGRAPHIC_DATA]" at bounding box center [129, 158] width 205 height 14
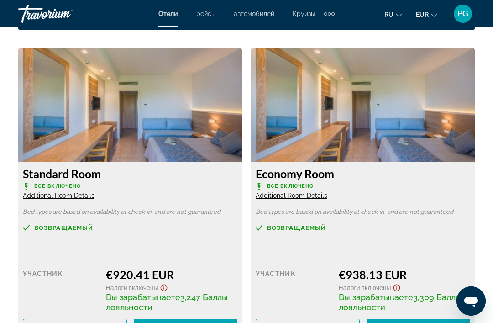
scroll to position [1397, 0]
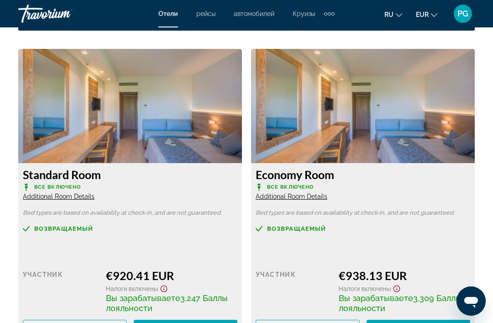
click at [80, 199] on span "Additional Room Details" at bounding box center [59, 196] width 72 height 7
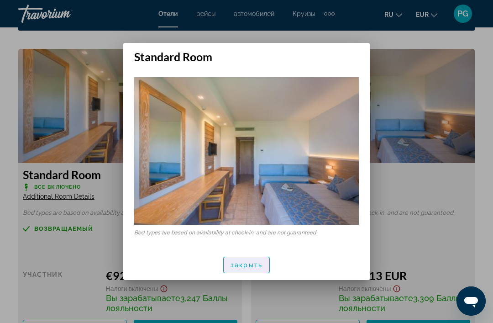
click at [252, 268] on span "закрыть" at bounding box center [246, 264] width 32 height 7
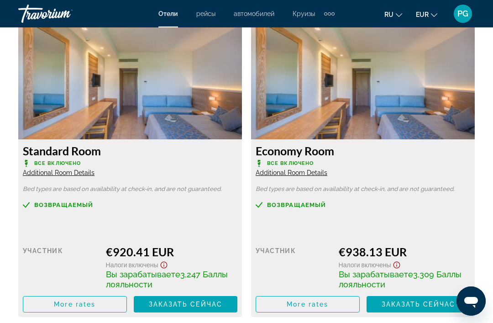
scroll to position [1420, 0]
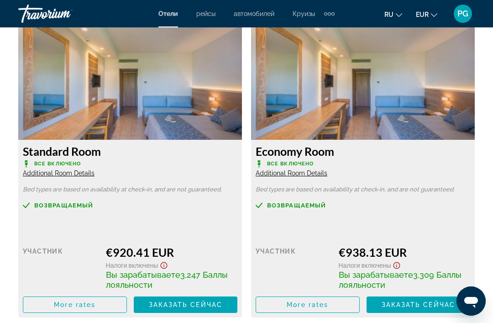
click at [96, 159] on div "Standard Room Все включено Additional Room Details" at bounding box center [130, 160] width 214 height 33
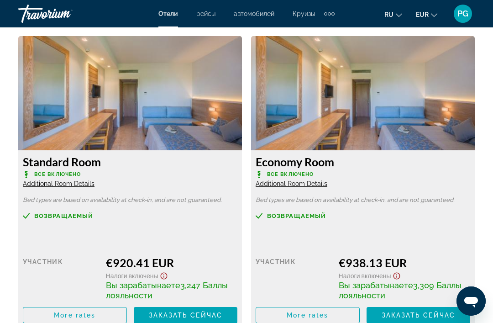
scroll to position [1412, 0]
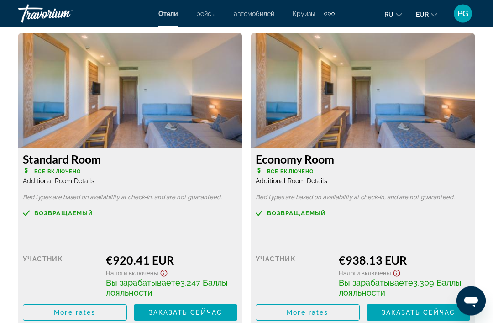
click at [203, 127] on img "Main content" at bounding box center [130, 91] width 224 height 114
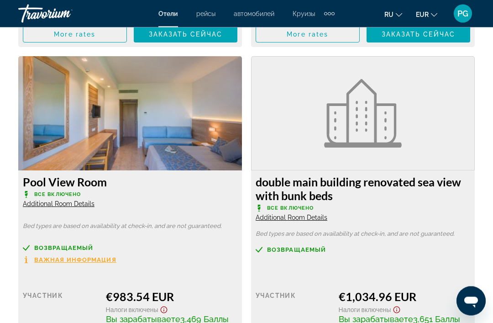
scroll to position [1697, 0]
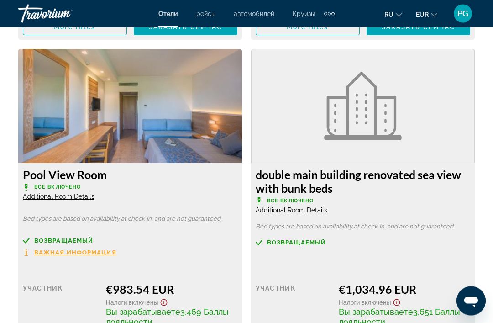
click at [90, 255] on span "Важная информация" at bounding box center [75, 253] width 82 height 6
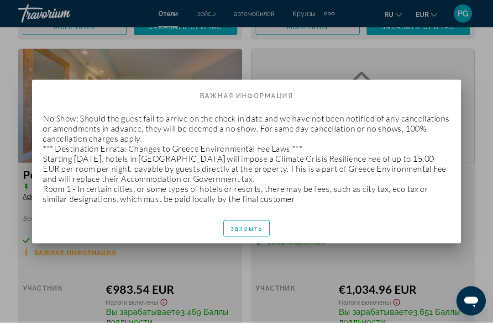
scroll to position [0, 0]
click at [266, 229] on span "button" at bounding box center [247, 228] width 46 height 22
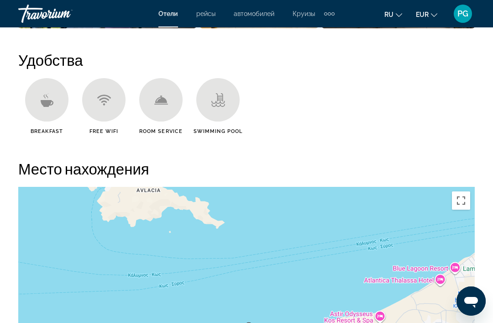
scroll to position [884, 0]
